Goal: Transaction & Acquisition: Obtain resource

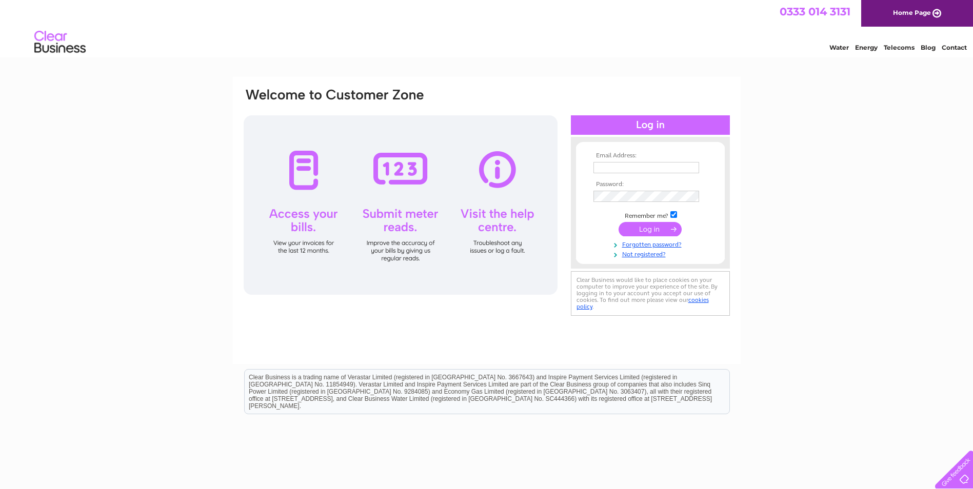
type input "[EMAIL_ADDRESS][DOMAIN_NAME]"
click at [652, 227] on input "submit" at bounding box center [650, 229] width 63 height 14
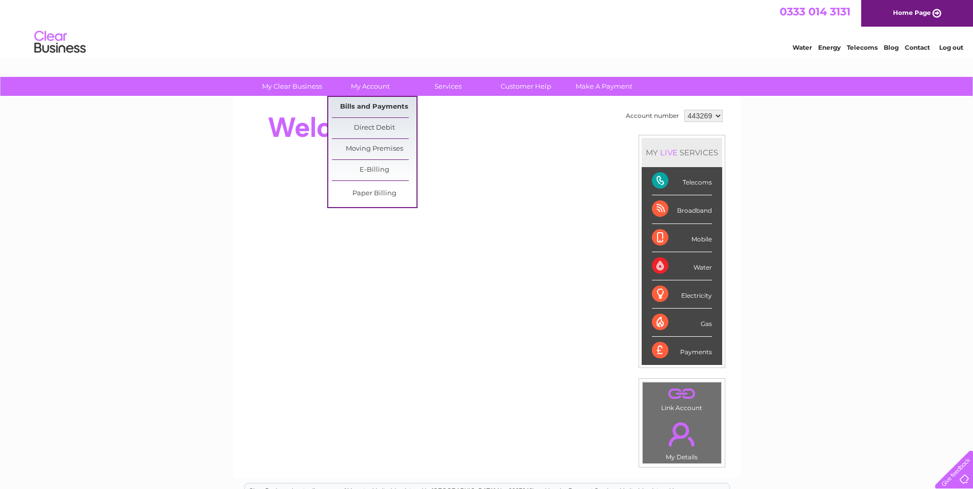
click at [372, 105] on link "Bills and Payments" at bounding box center [374, 107] width 85 height 21
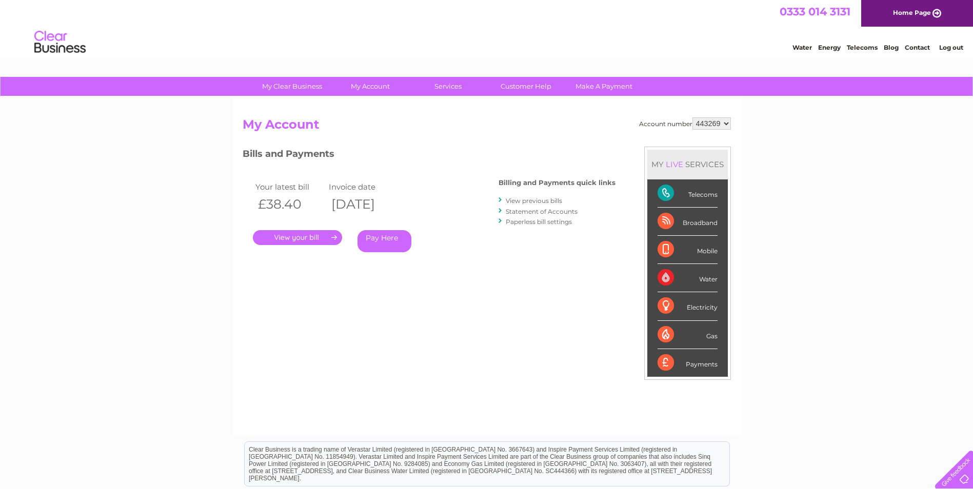
click at [281, 239] on link "." at bounding box center [297, 237] width 89 height 15
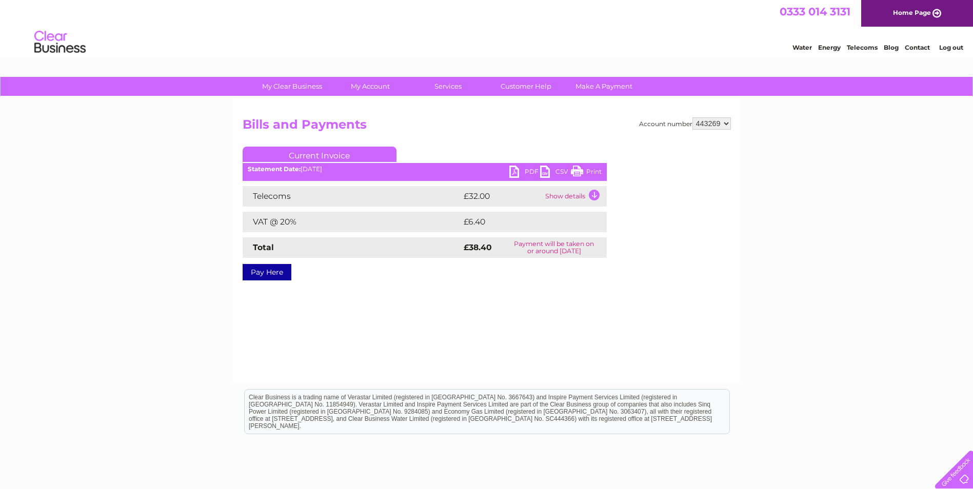
click at [526, 169] on link "PDF" at bounding box center [524, 173] width 31 height 15
drag, startPoint x: 784, startPoint y: 143, endPoint x: 784, endPoint y: 131, distance: 11.8
click at [784, 143] on div "My Clear Business Login Details My Details My Preferences Link Account My Accou…" at bounding box center [486, 318] width 973 height 483
click at [529, 171] on link "PDF" at bounding box center [524, 173] width 31 height 15
